Goal: Task Accomplishment & Management: Manage account settings

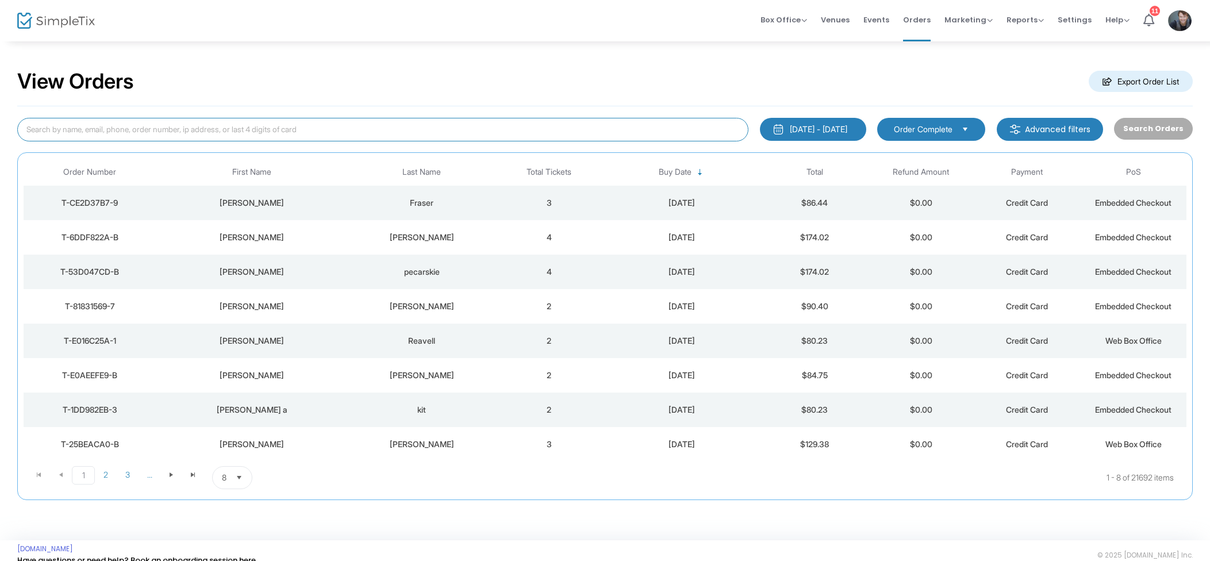
click at [216, 135] on input at bounding box center [382, 130] width 731 height 24
type input "[PERSON_NAME]"
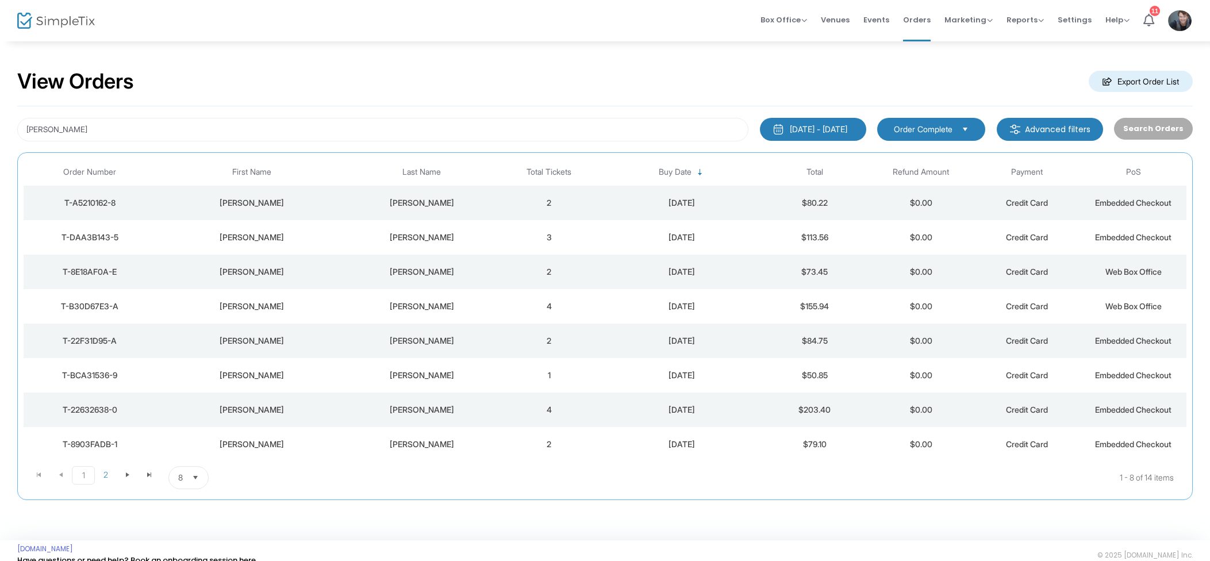
click at [549, 193] on td "2" at bounding box center [549, 203] width 106 height 34
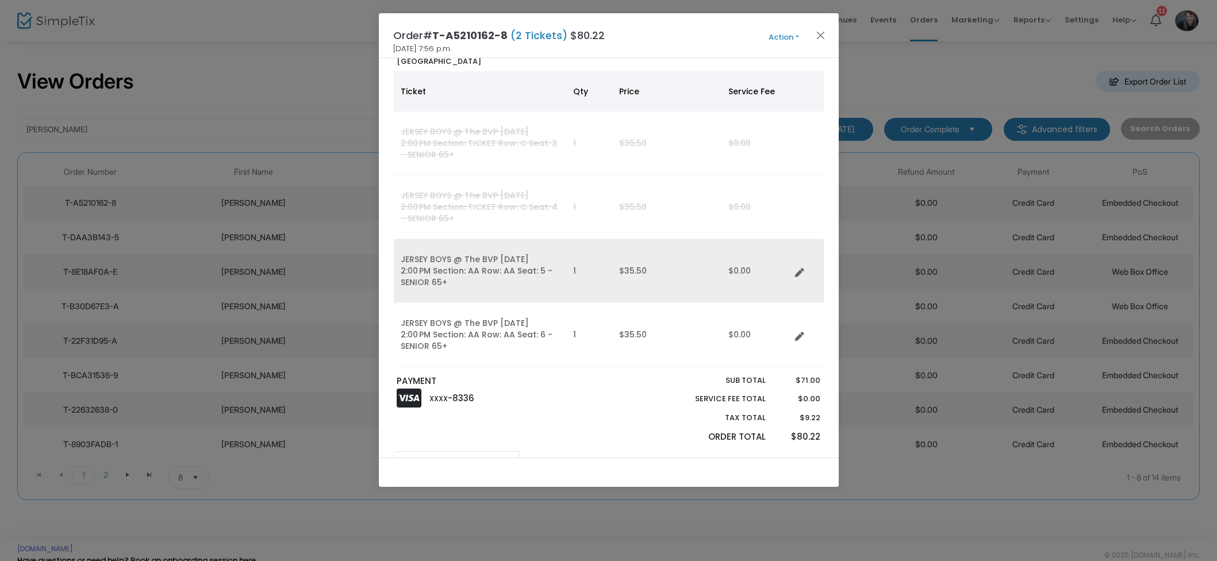
scroll to position [121, 0]
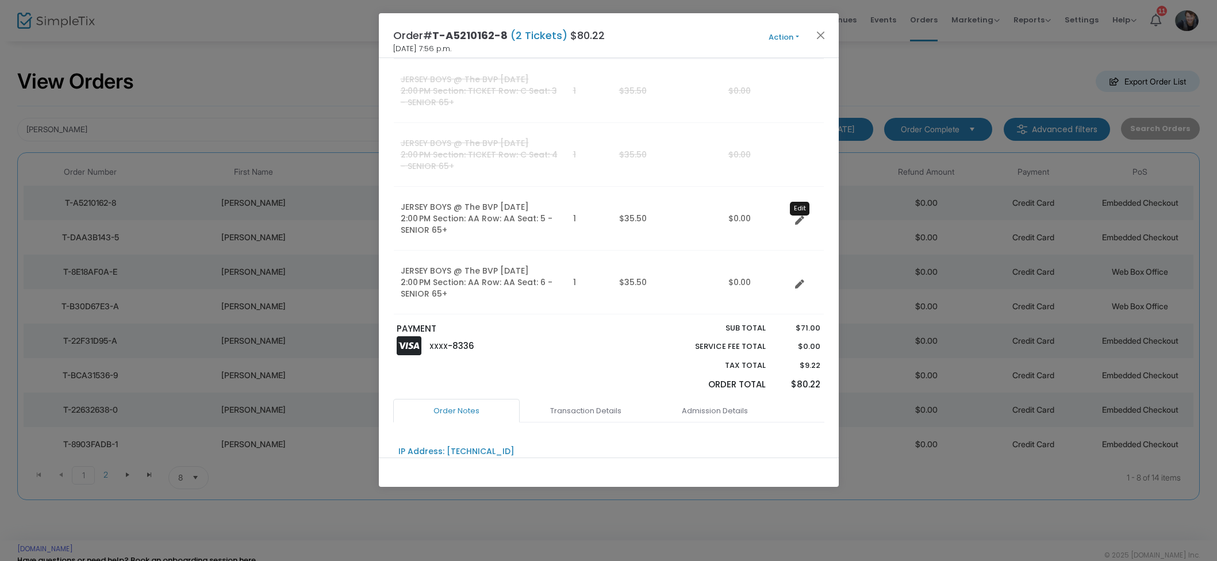
click at [801, 222] on icon "Data table" at bounding box center [799, 220] width 9 height 9
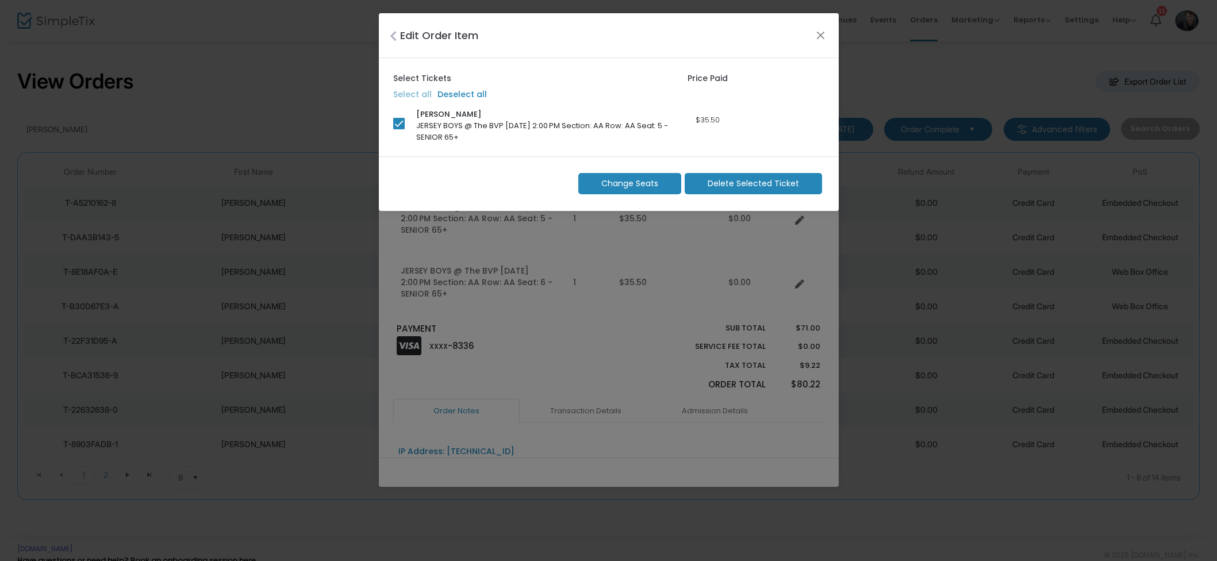
click at [621, 189] on span "Change Seats" at bounding box center [629, 184] width 57 height 12
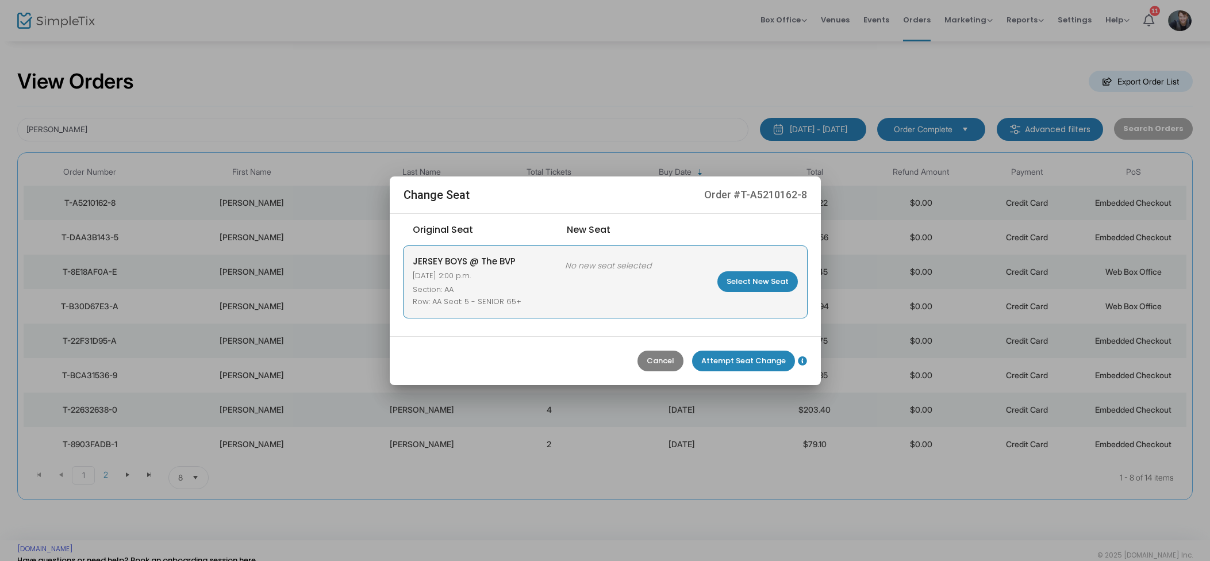
click at [771, 290] on m-button "Select New Seat" at bounding box center [757, 281] width 80 height 21
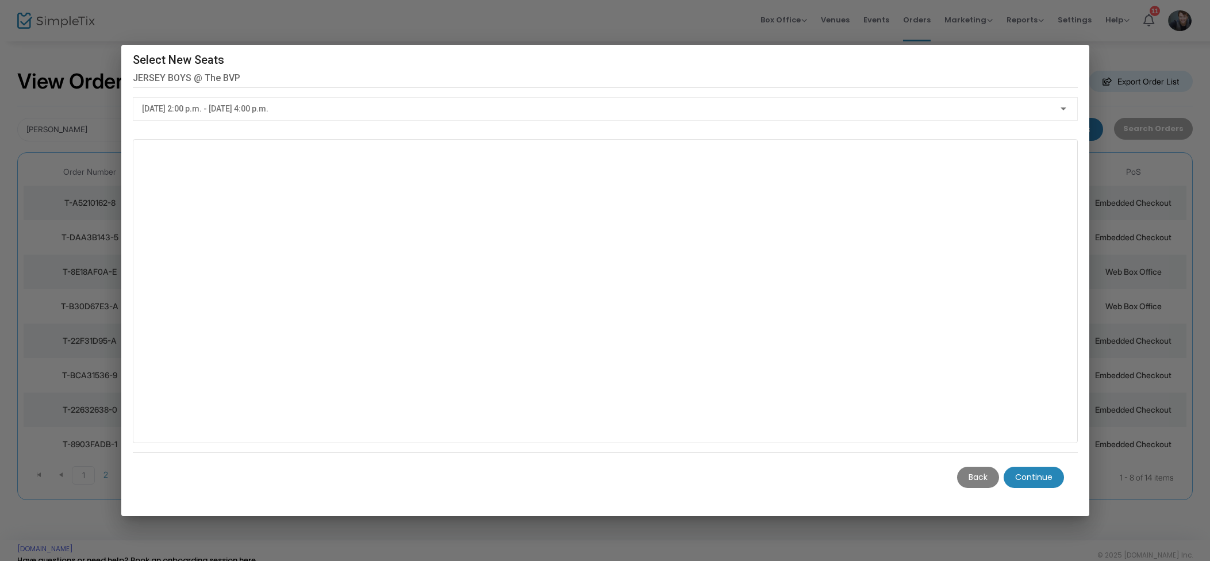
click at [1038, 479] on m-button "Continue" at bounding box center [1034, 477] width 60 height 21
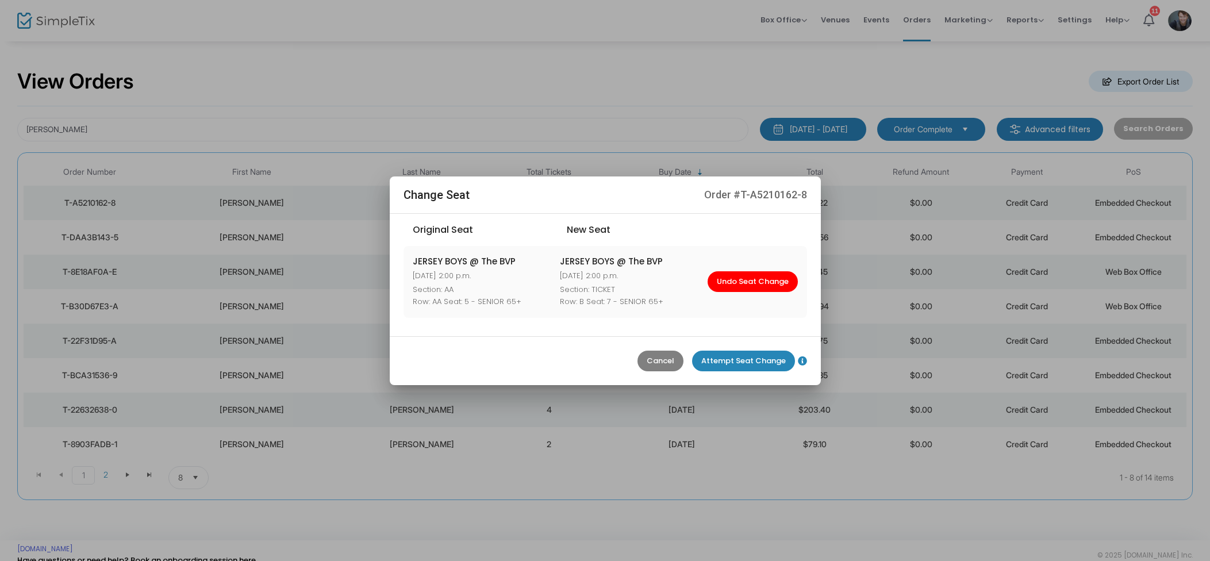
click at [746, 356] on m-button "Attempt Seat Change" at bounding box center [743, 361] width 103 height 21
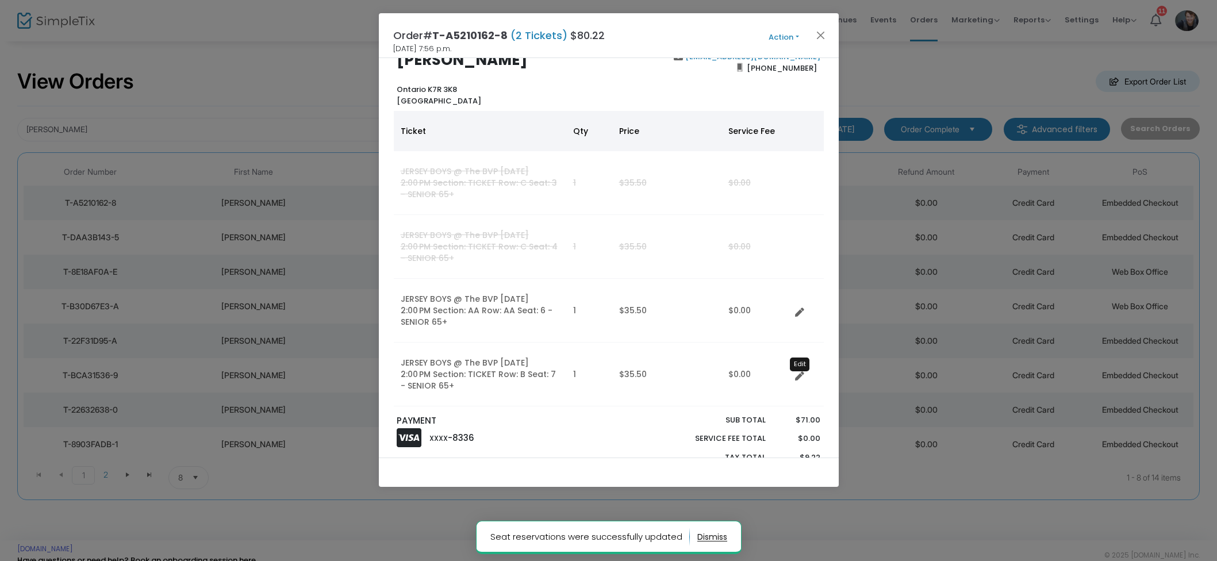
scroll to position [28, 0]
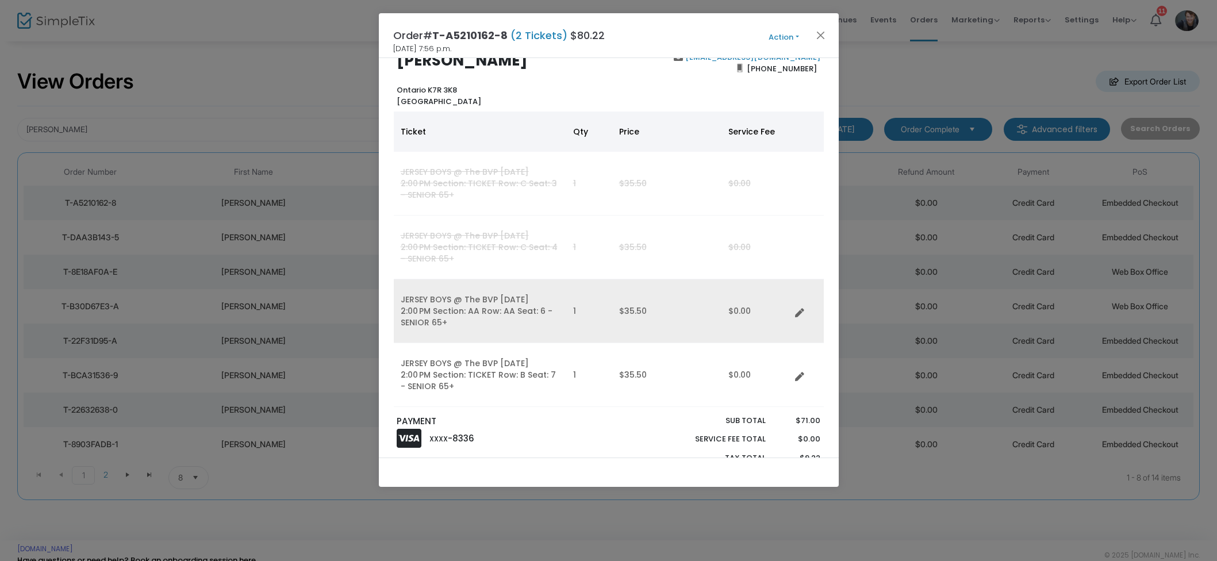
click at [802, 309] on icon "Data table" at bounding box center [799, 313] width 9 height 9
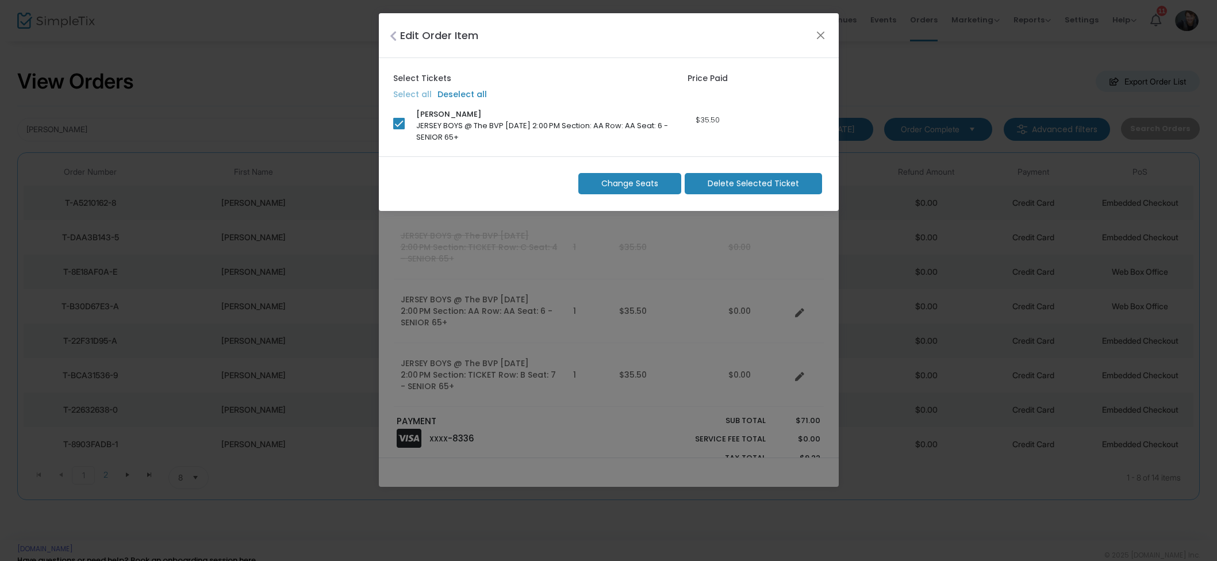
click at [655, 189] on span "Change Seats" at bounding box center [629, 184] width 57 height 12
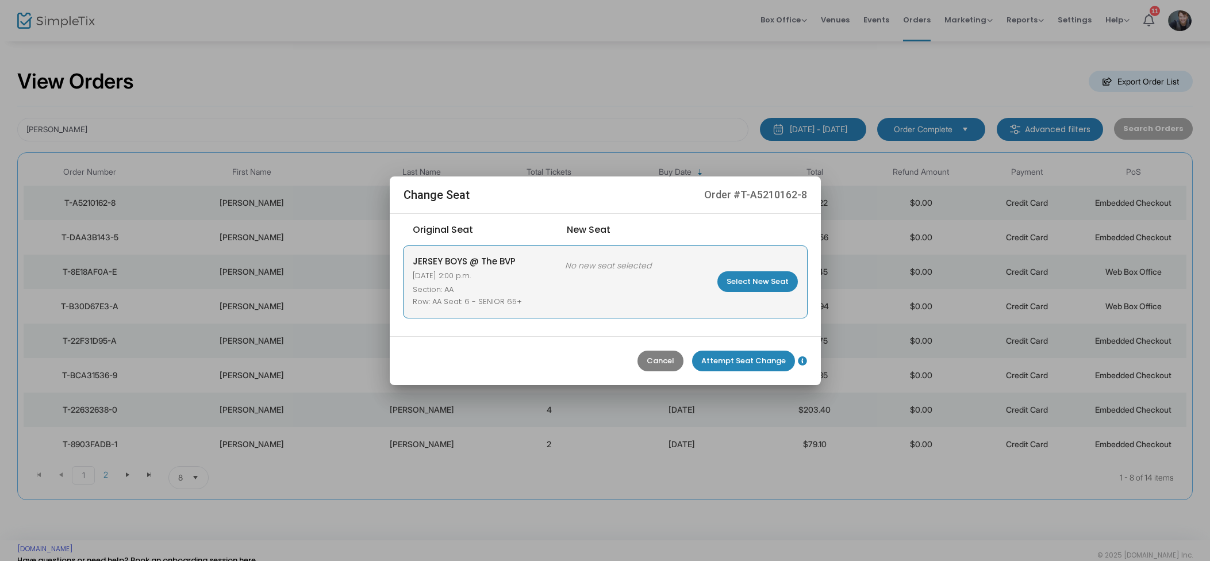
click at [750, 280] on m-button "Select New Seat" at bounding box center [757, 281] width 80 height 21
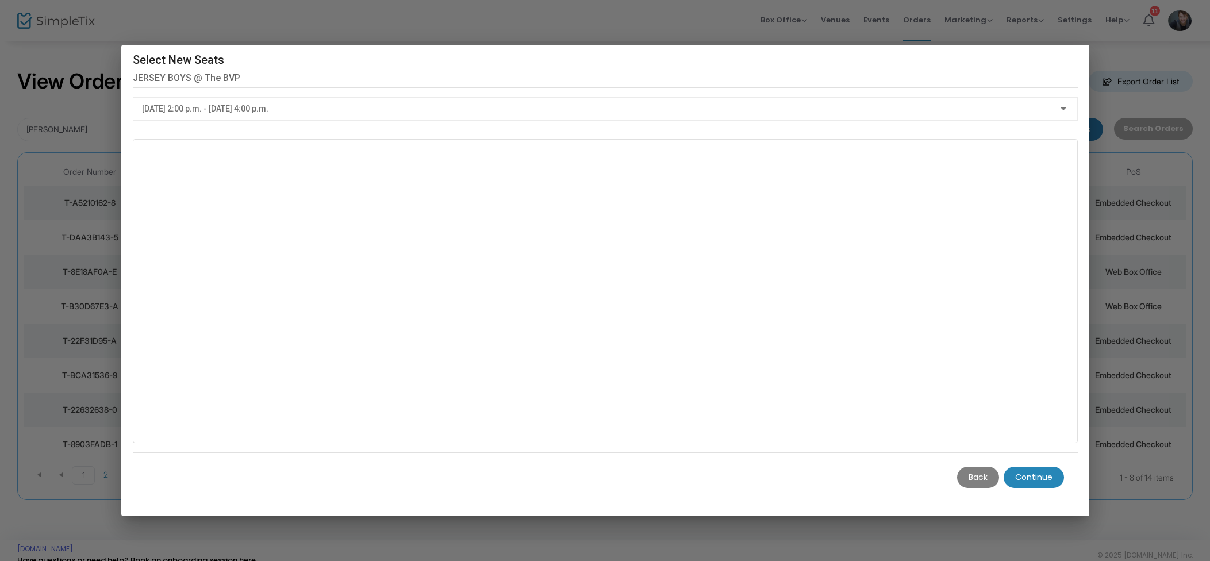
click at [1045, 472] on m-button "Continue" at bounding box center [1034, 477] width 60 height 21
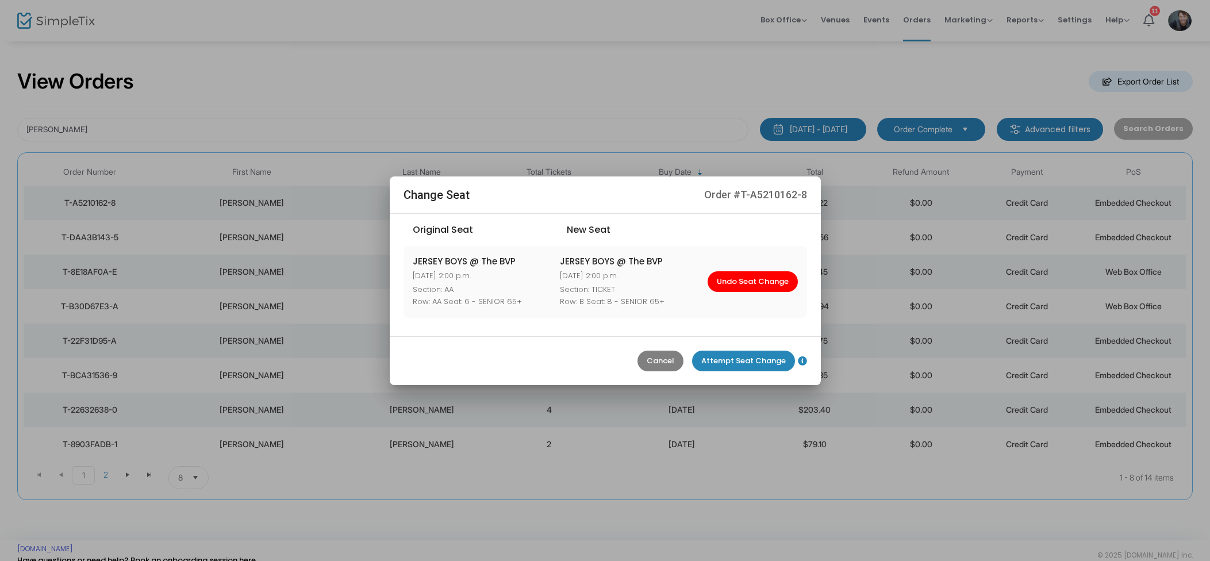
click at [766, 361] on m-button "Attempt Seat Change" at bounding box center [743, 361] width 103 height 21
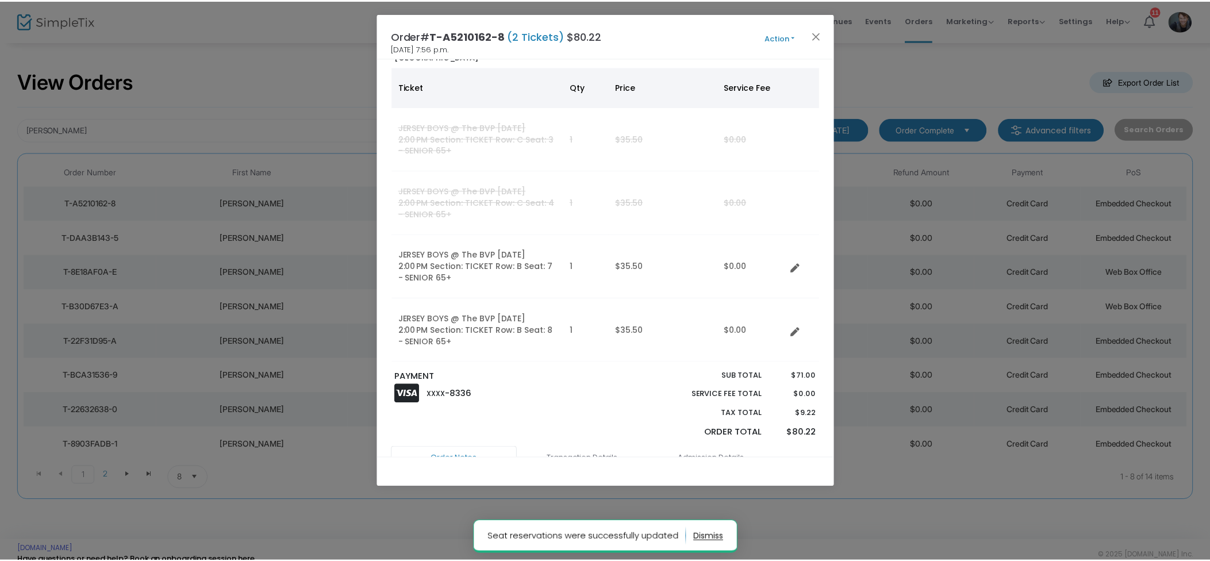
scroll to position [78, 0]
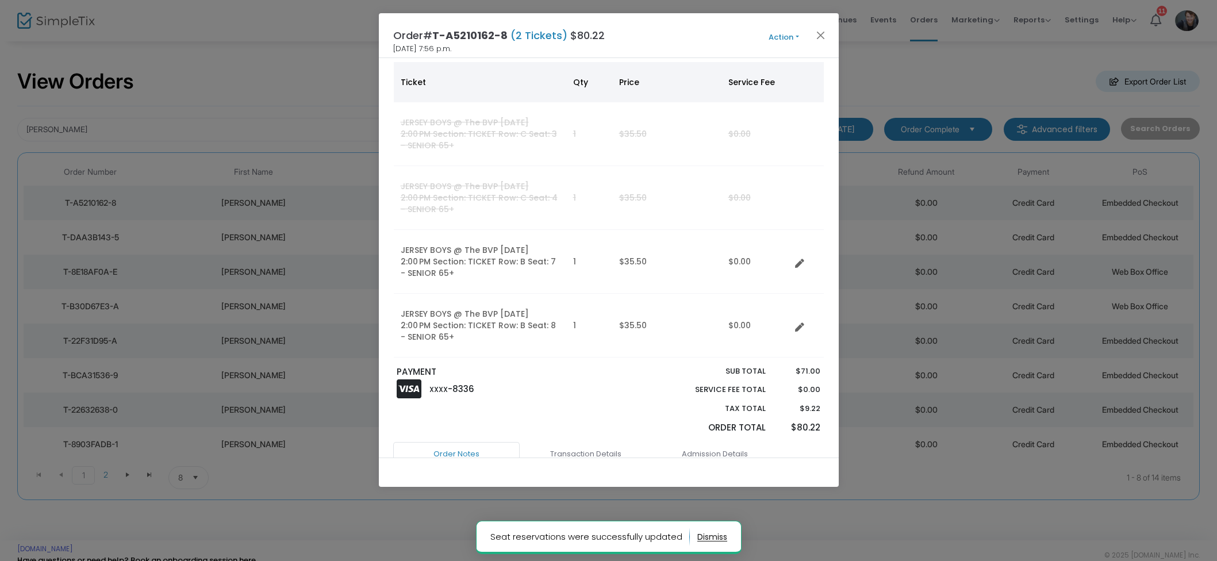
click at [780, 34] on button "Action" at bounding box center [784, 37] width 69 height 13
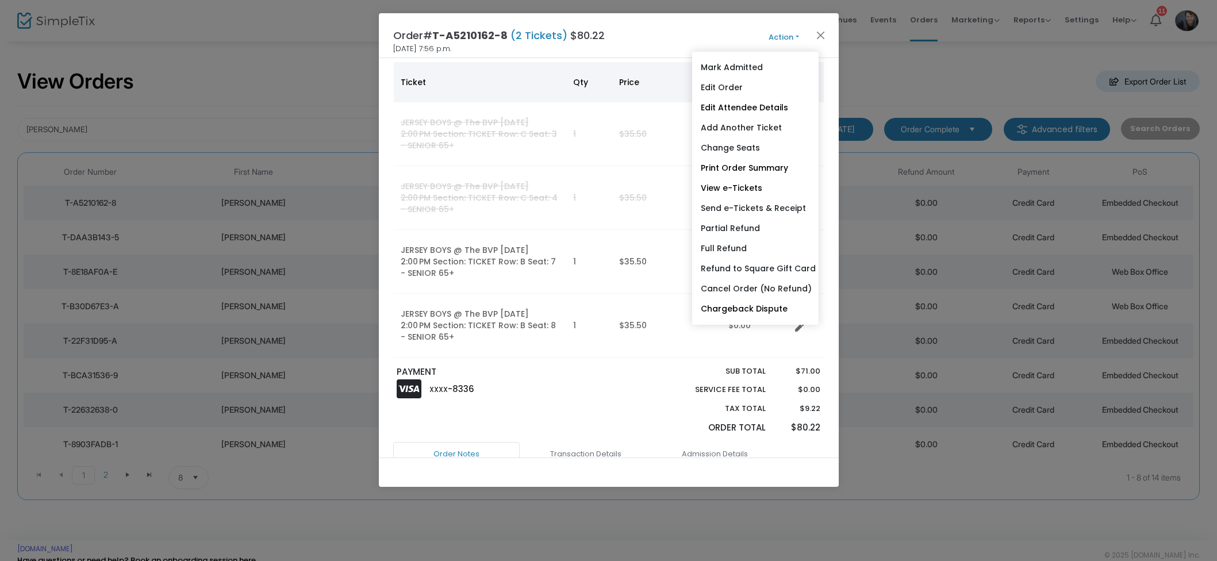
click at [758, 198] on link "Send e-Tickets & Receipt" at bounding box center [755, 208] width 126 height 20
type input "[EMAIL_ADDRESS][DOMAIN_NAME]"
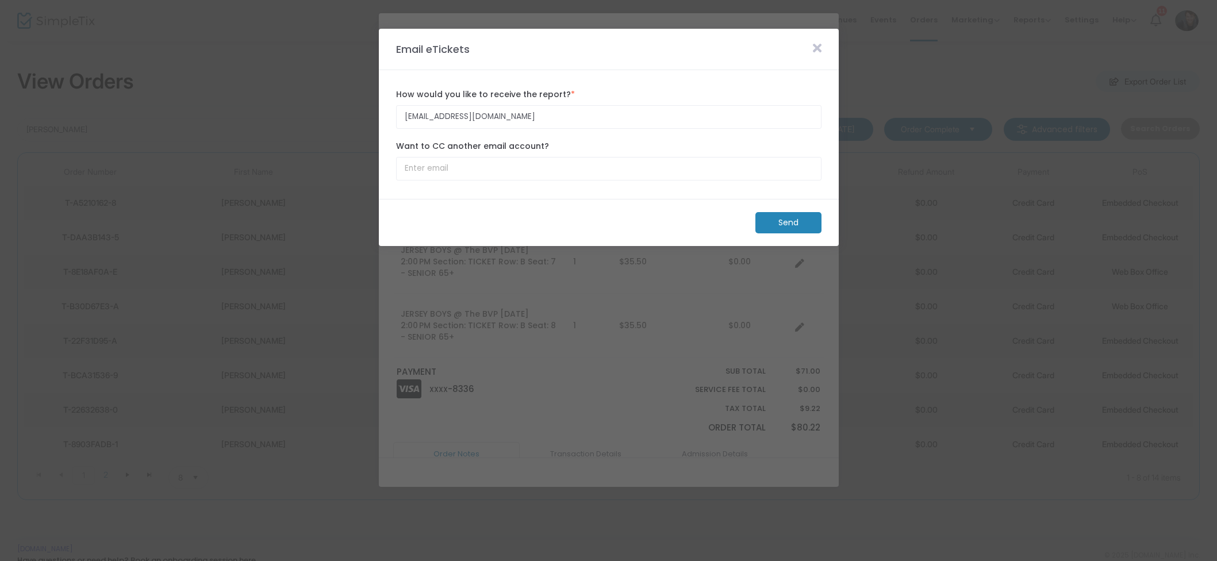
click at [786, 229] on m-button "Send" at bounding box center [788, 222] width 66 height 21
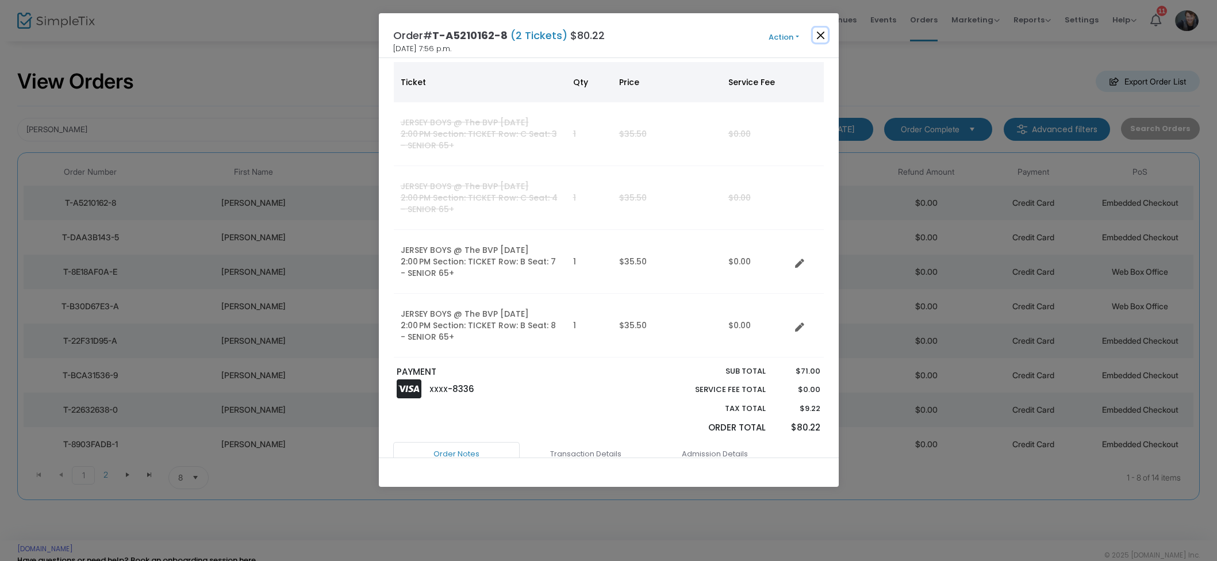
click at [821, 35] on button "Close" at bounding box center [820, 35] width 15 height 15
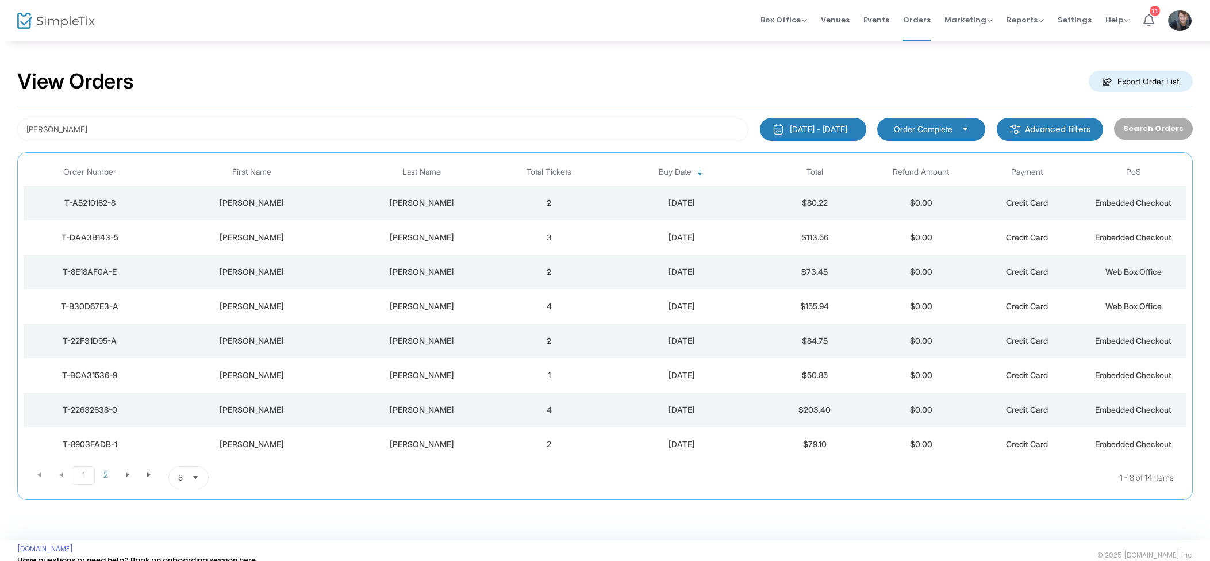
drag, startPoint x: 876, startPoint y: 17, endPoint x: 862, endPoint y: 30, distance: 18.3
click at [876, 17] on span "Events" at bounding box center [876, 19] width 26 height 29
